Goal: Information Seeking & Learning: Learn about a topic

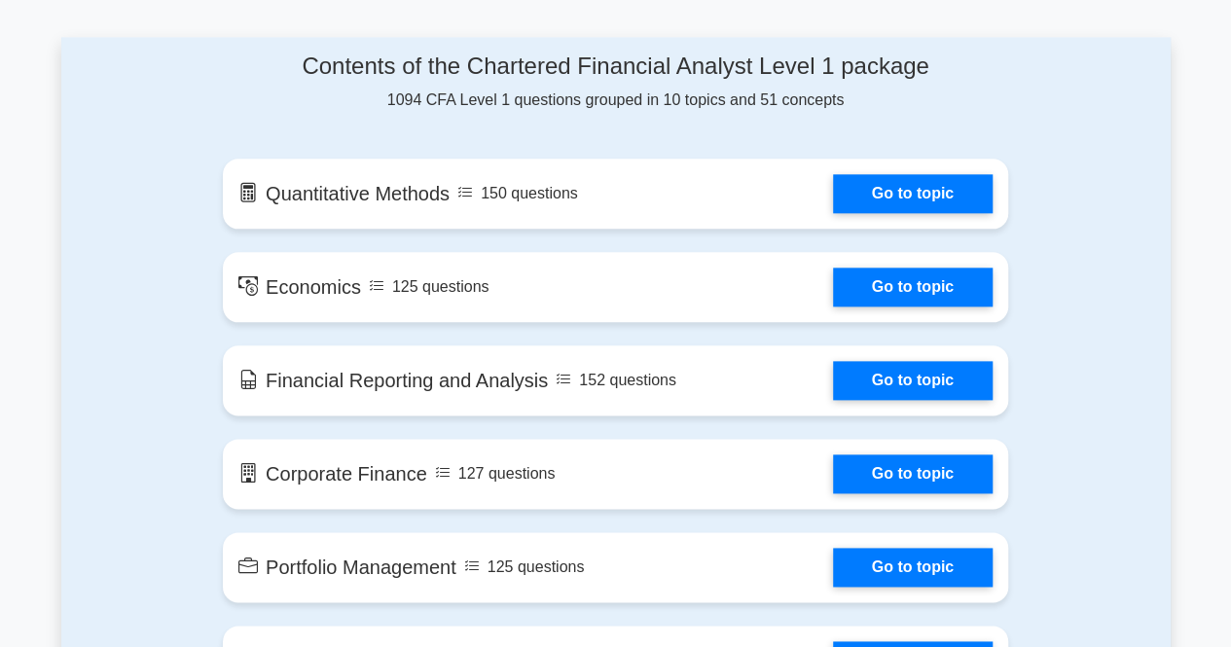
scroll to position [1025, 0]
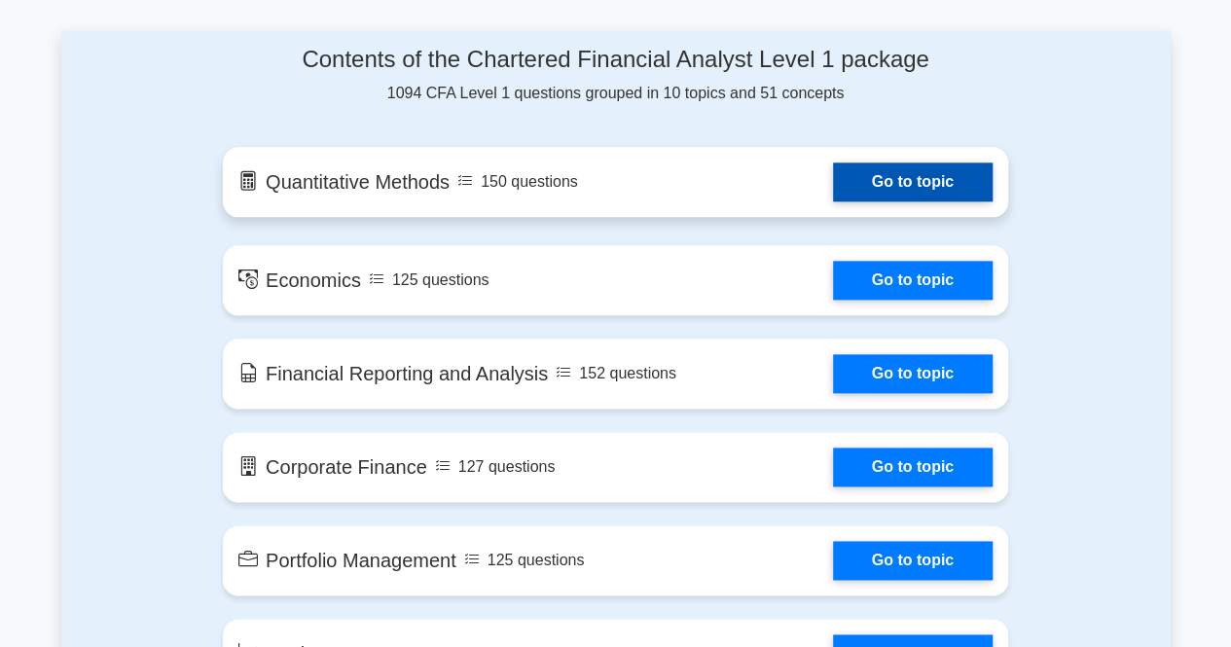
click at [876, 180] on link "Go to topic" at bounding box center [913, 181] width 160 height 39
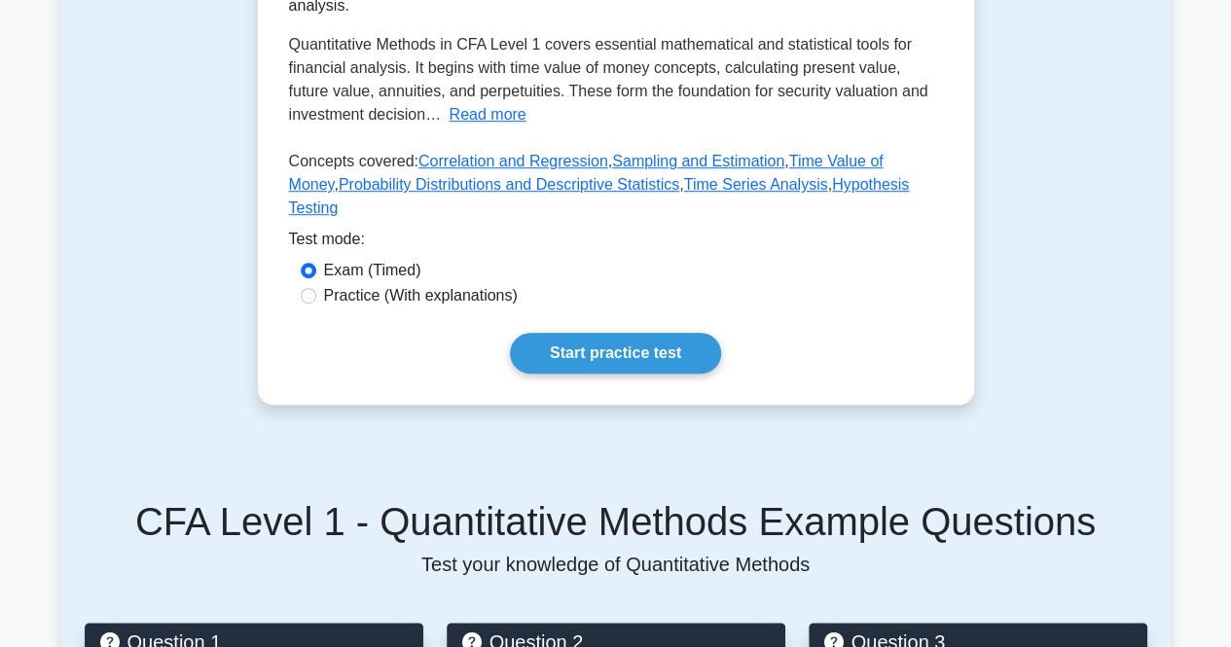
scroll to position [451, 0]
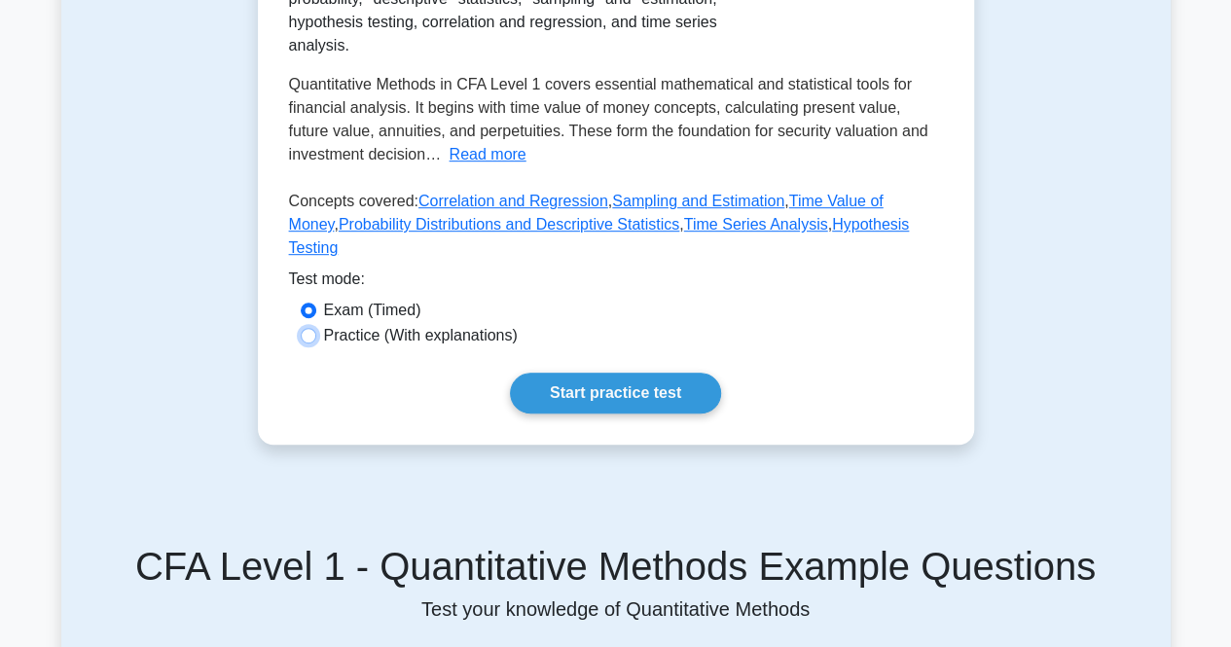
click at [309, 343] on input "Practice (With explanations)" at bounding box center [309, 336] width 16 height 16
radio input "true"
click at [573, 399] on link "Start practice test" at bounding box center [615, 393] width 211 height 41
